Goal: Task Accomplishment & Management: Manage account settings

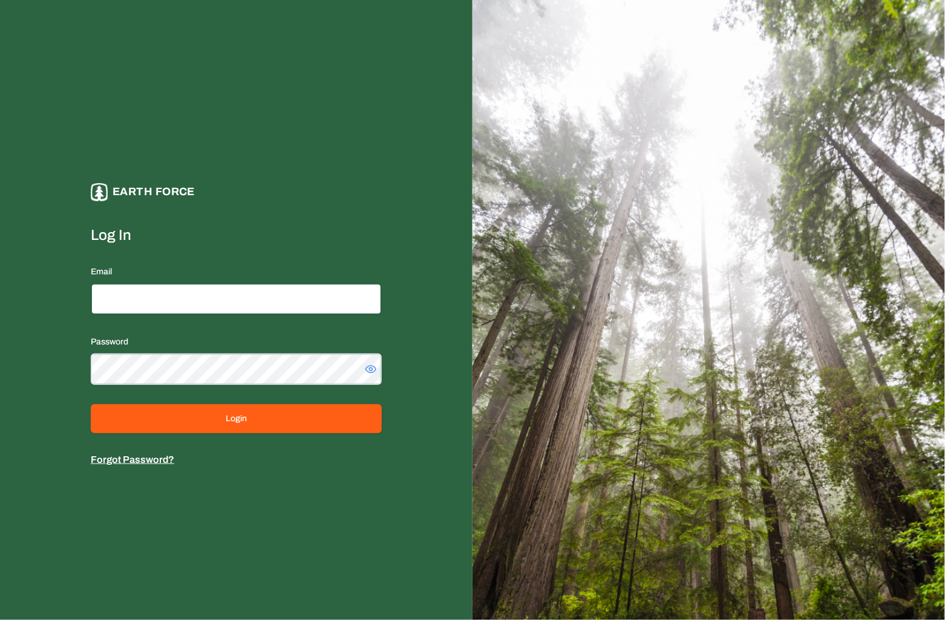
click at [230, 301] on input "Email" at bounding box center [236, 299] width 291 height 31
type input "**********"
click at [236, 392] on form "**********" at bounding box center [236, 347] width 291 height 242
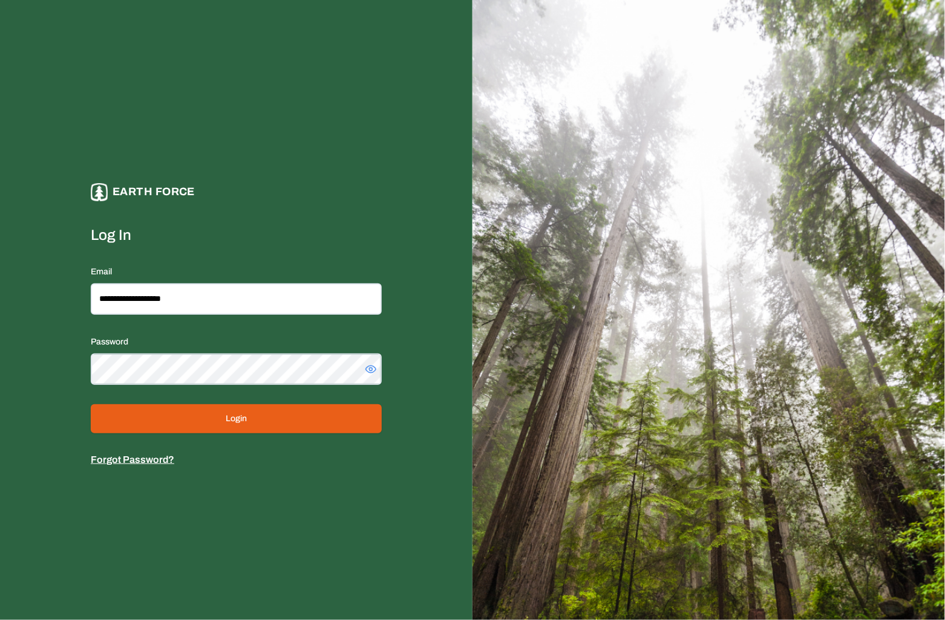
click at [236, 409] on button "Login" at bounding box center [236, 419] width 291 height 29
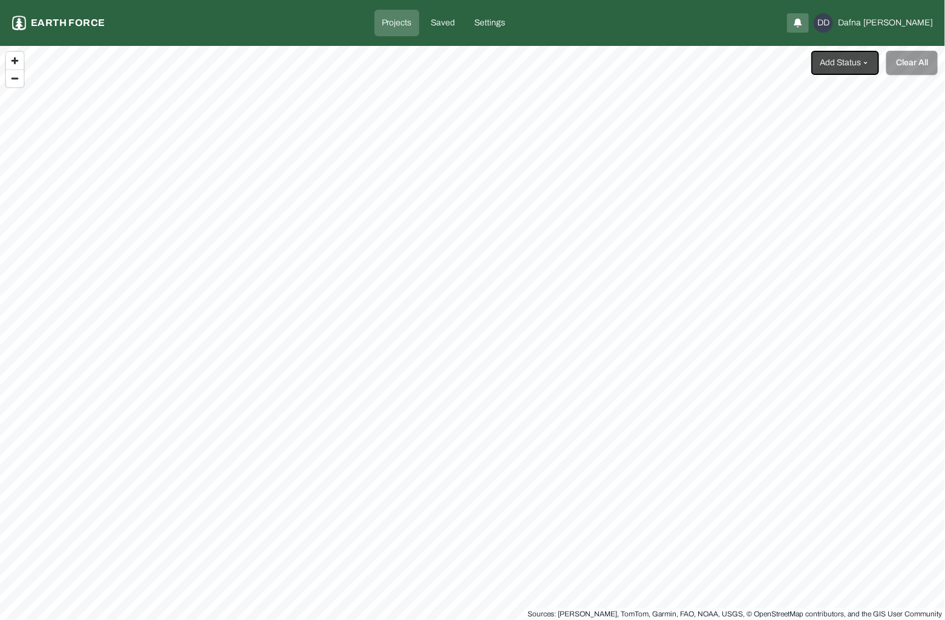
click at [808, 29] on div at bounding box center [798, 22] width 22 height 19
click at [802, 25] on icon "button" at bounding box center [798, 23] width 10 height 15
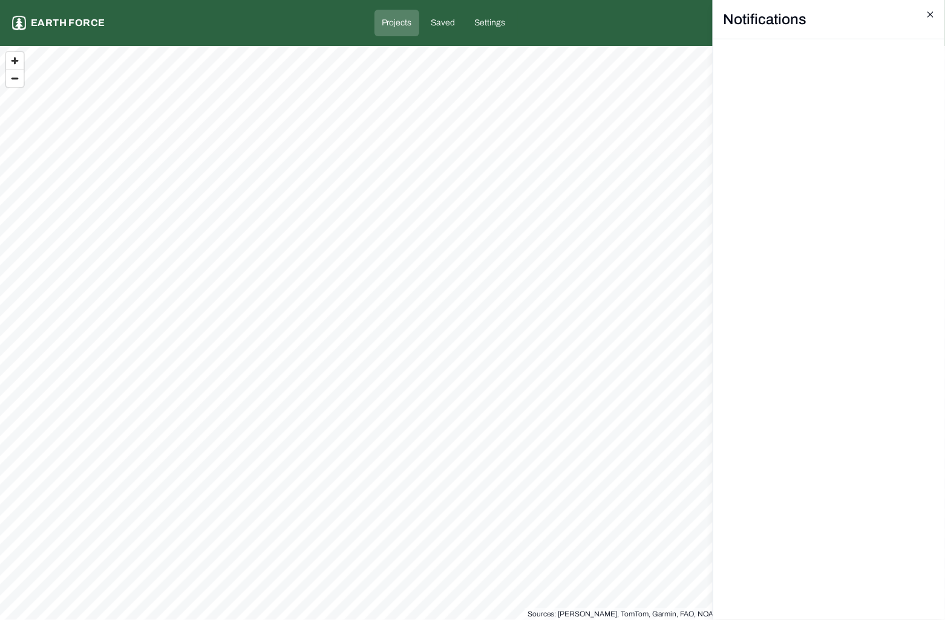
click at [931, 14] on icon "button" at bounding box center [929, 13] width 5 height 5
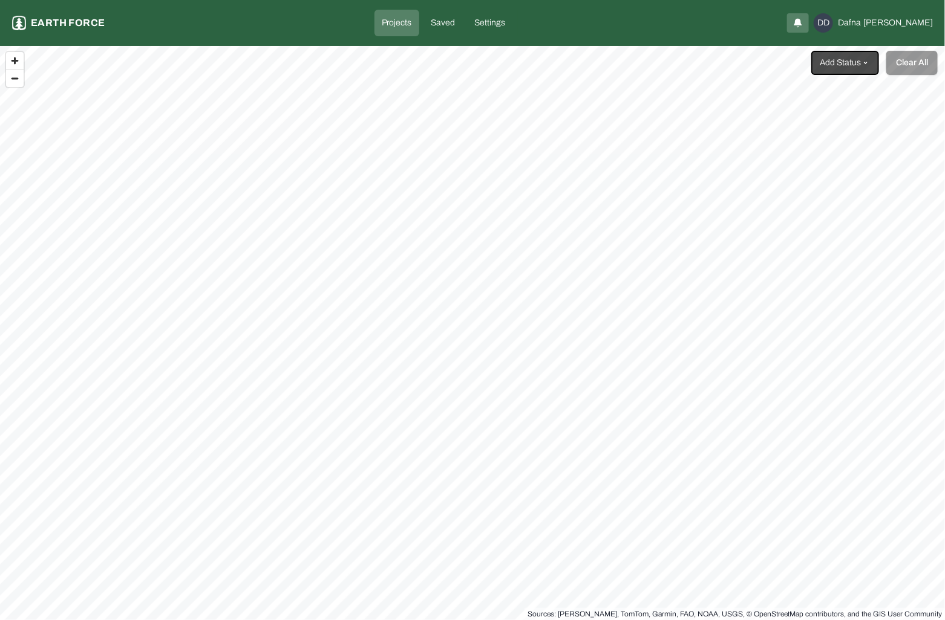
click at [802, 21] on icon "button" at bounding box center [798, 23] width 10 height 15
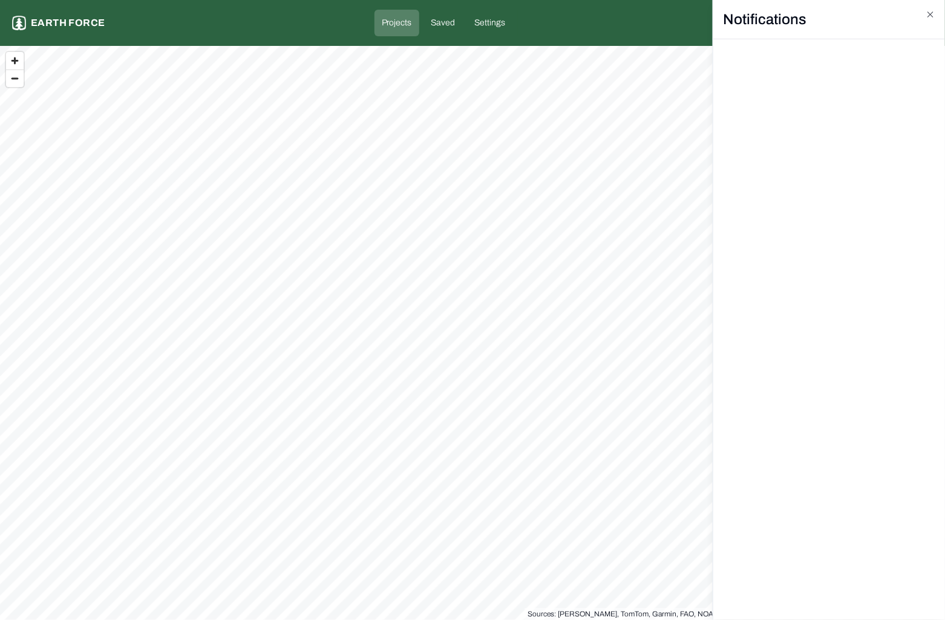
click at [843, 21] on h2 "Notifications" at bounding box center [829, 19] width 232 height 39
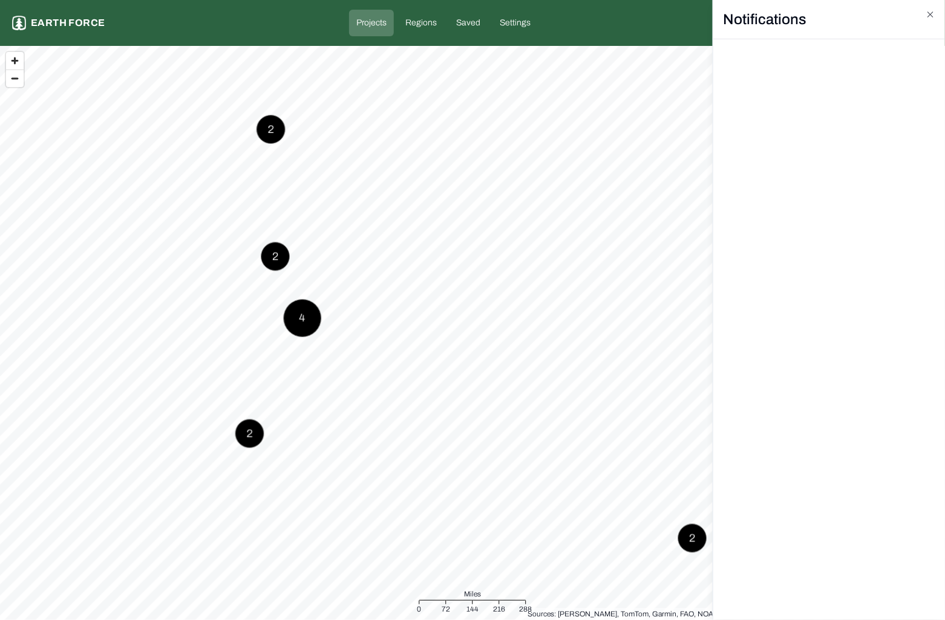
click at [484, 207] on html "Projects Earth force Projects Regions Saved Settings DD Dafna [PERSON_NAME] Pro…" at bounding box center [472, 310] width 945 height 620
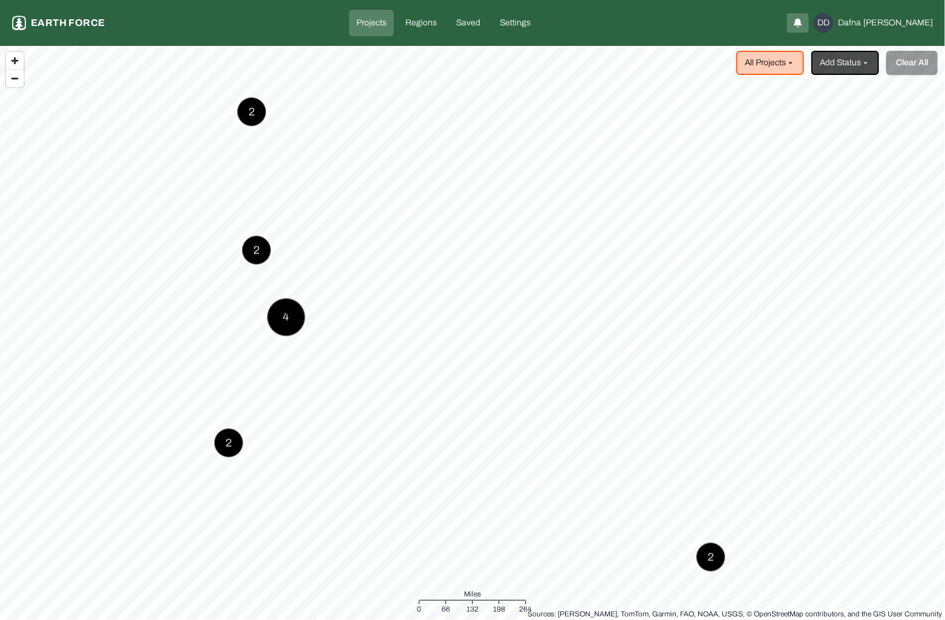
click at [808, 24] on div at bounding box center [798, 22] width 22 height 19
click at [801, 22] on icon "button" at bounding box center [797, 22] width 7 height 6
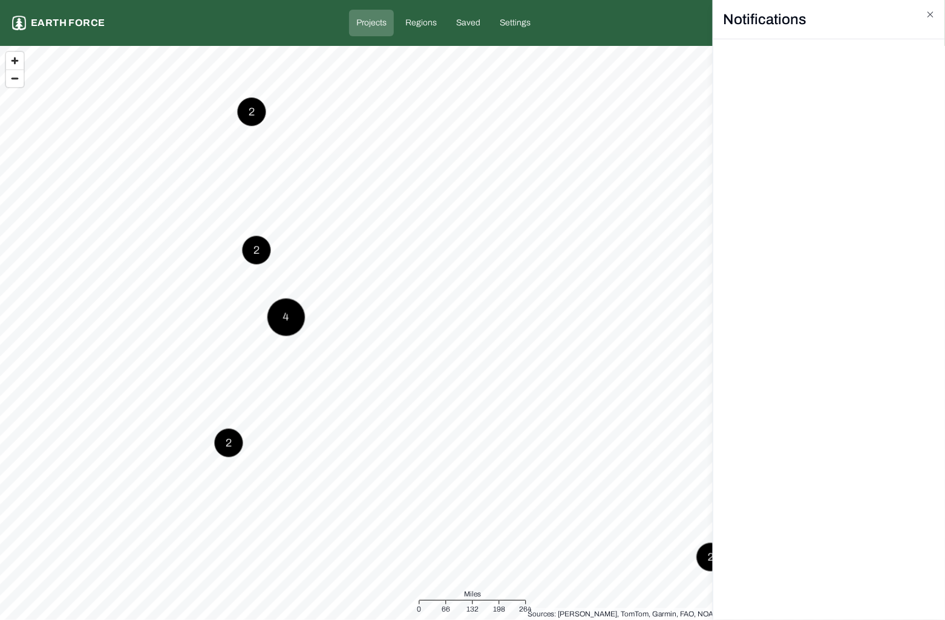
click at [544, 100] on html "Projects Earth force Projects Regions Saved Settings DD [PERSON_NAME] Projects …" at bounding box center [472, 310] width 945 height 620
